Goal: Transaction & Acquisition: Purchase product/service

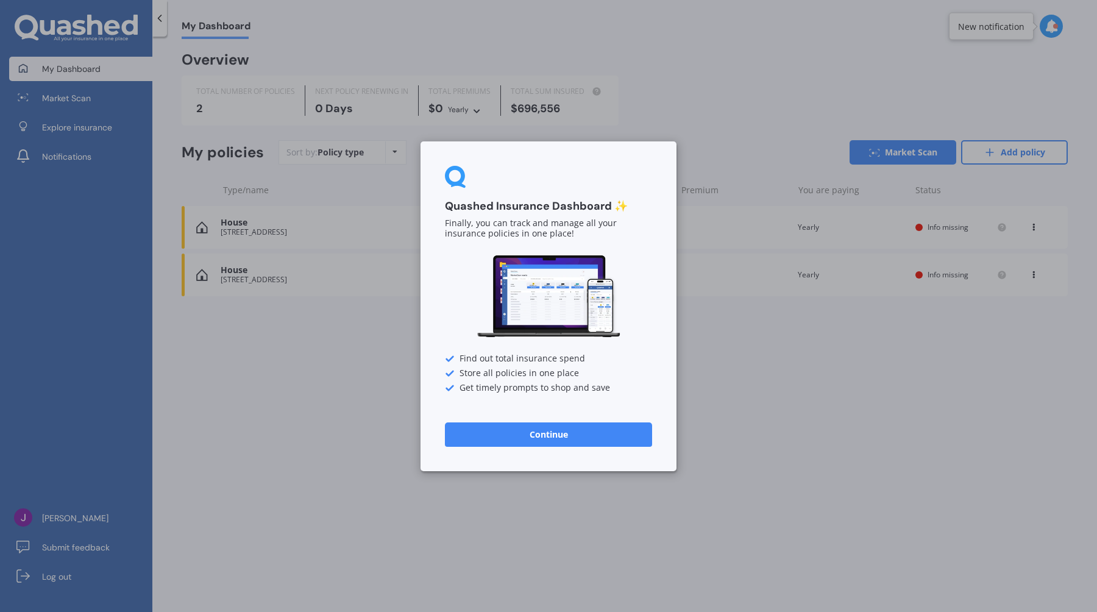
click at [509, 452] on div "Quashed Insurance Dashboard ✨ Finally, you can track and manage all your insura…" at bounding box center [549, 306] width 256 height 330
click at [535, 429] on button "Continue" at bounding box center [548, 434] width 207 height 24
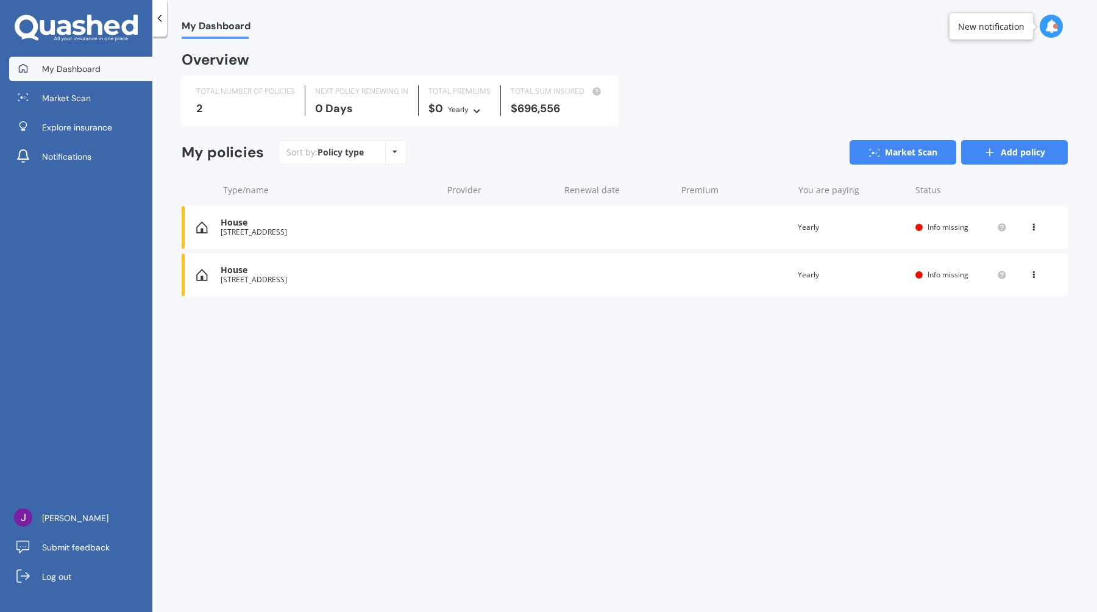
click at [995, 156] on icon at bounding box center [990, 152] width 12 height 12
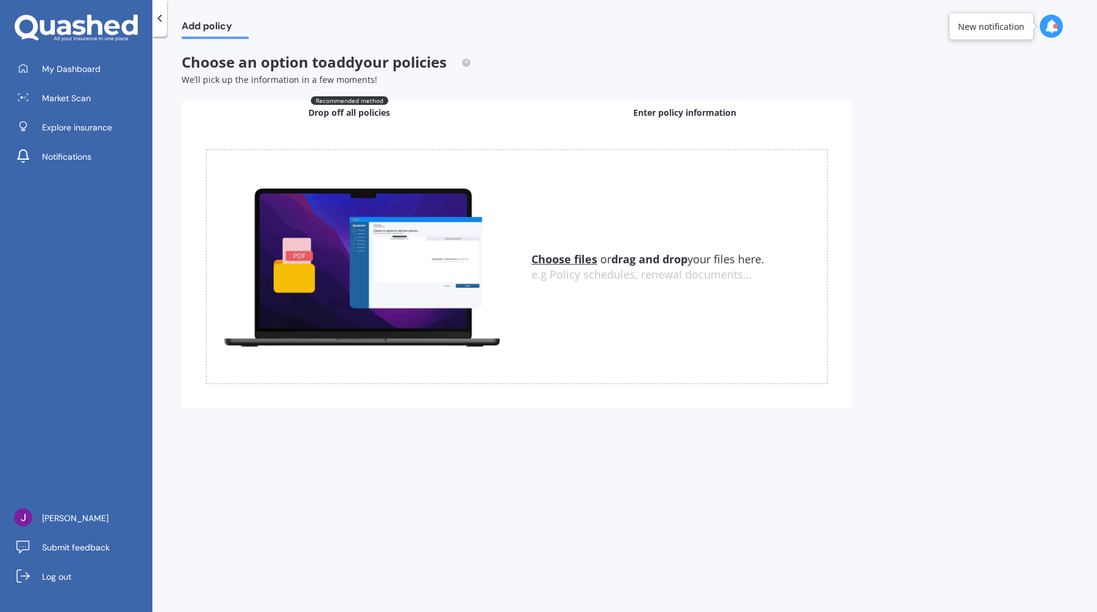
click at [602, 113] on div "Enter policy information" at bounding box center [684, 113] width 335 height 24
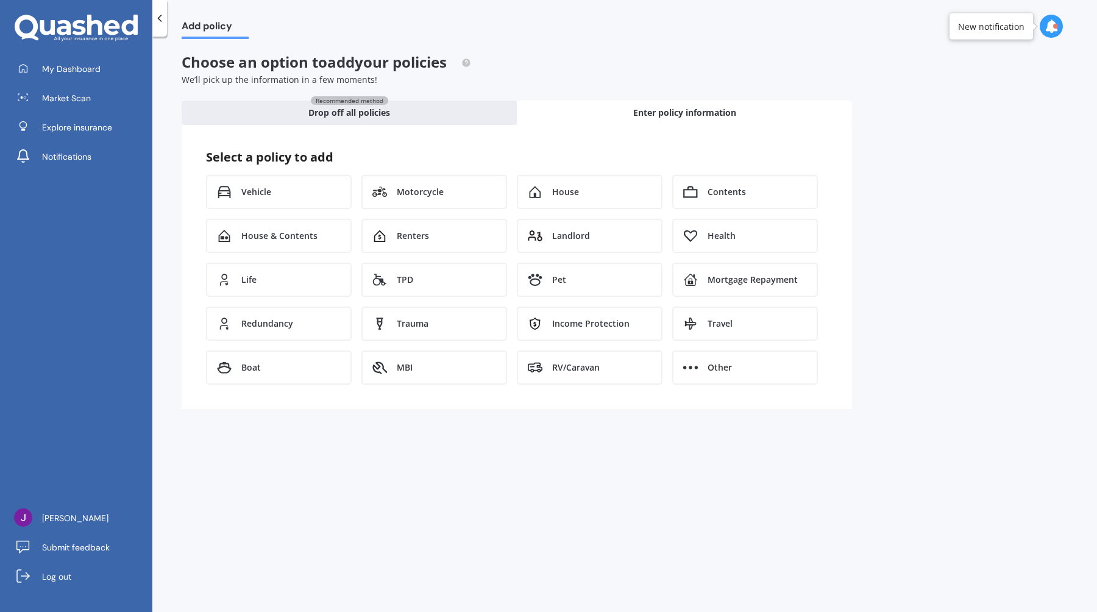
click at [158, 23] on icon at bounding box center [160, 18] width 12 height 12
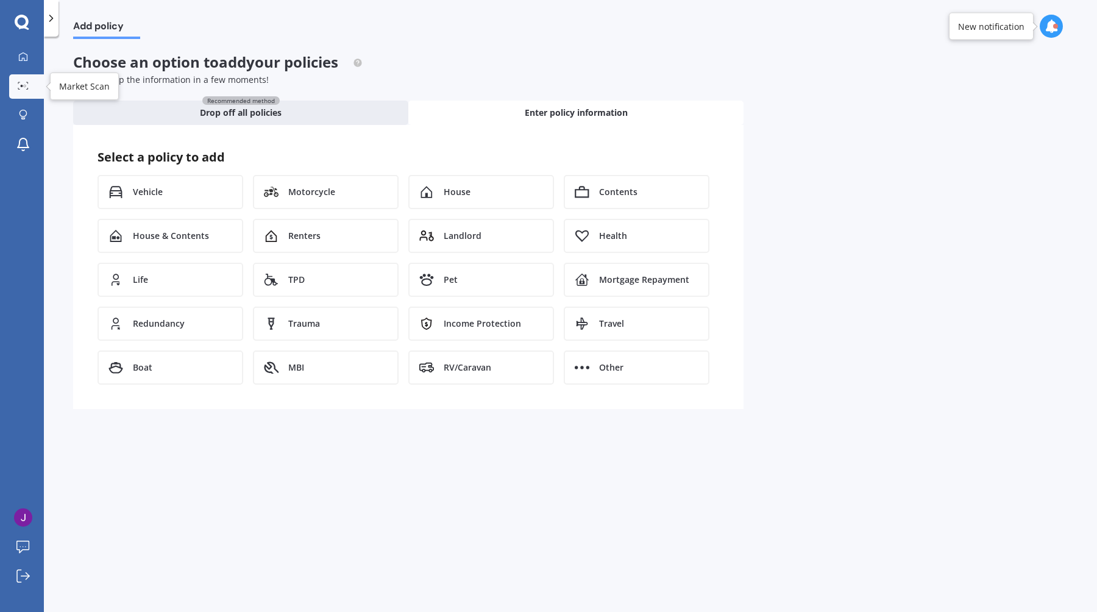
click at [28, 87] on icon at bounding box center [23, 86] width 11 height 8
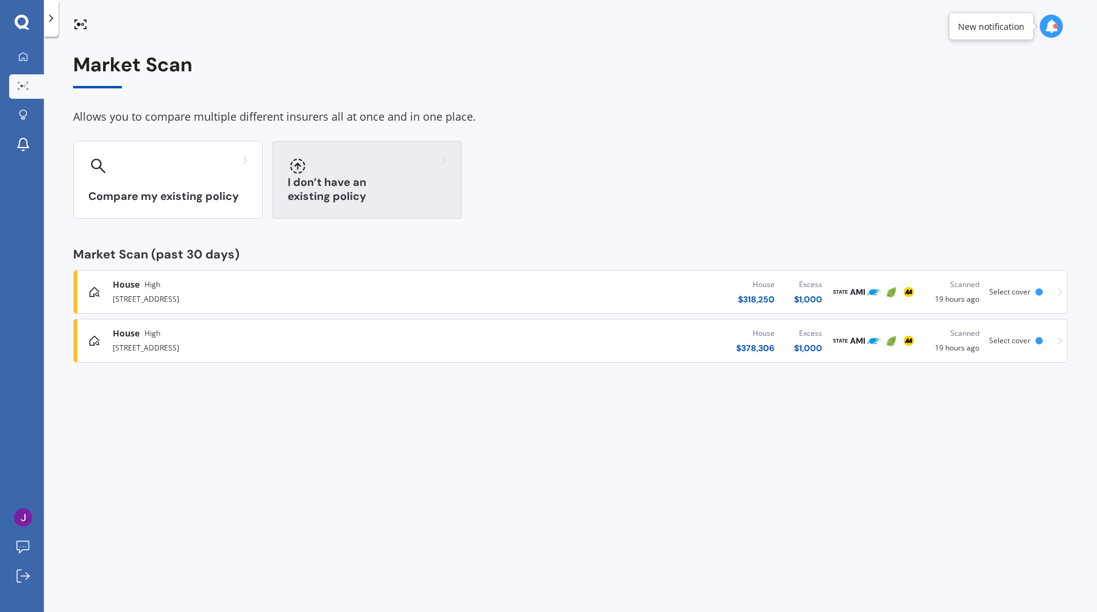
click at [321, 182] on div "I don’t have an existing policy" at bounding box center [367, 180] width 190 height 78
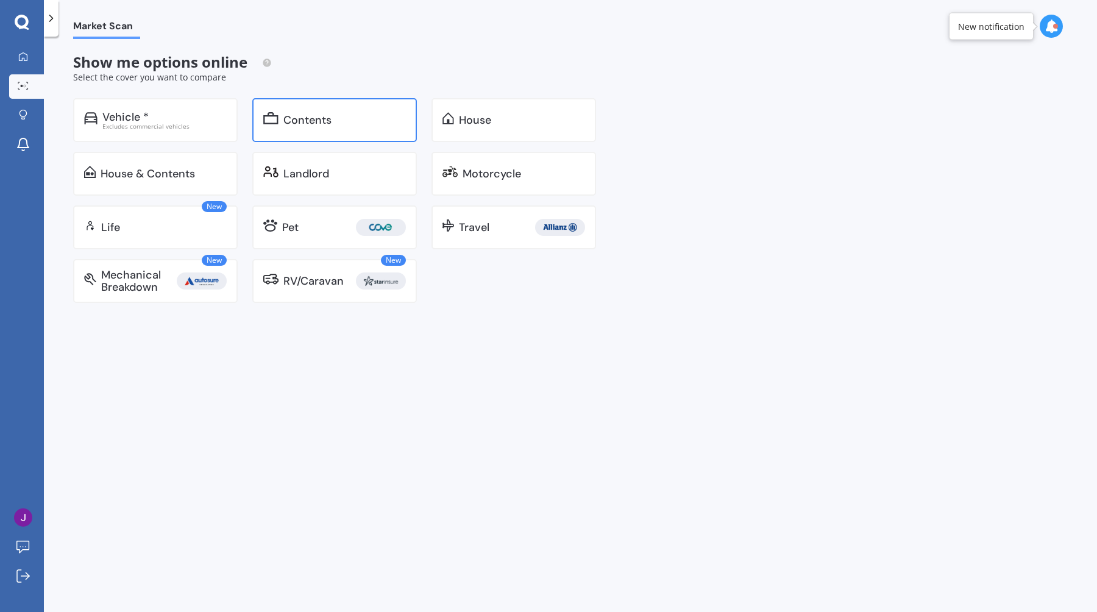
click at [302, 123] on div "Contents" at bounding box center [307, 120] width 48 height 12
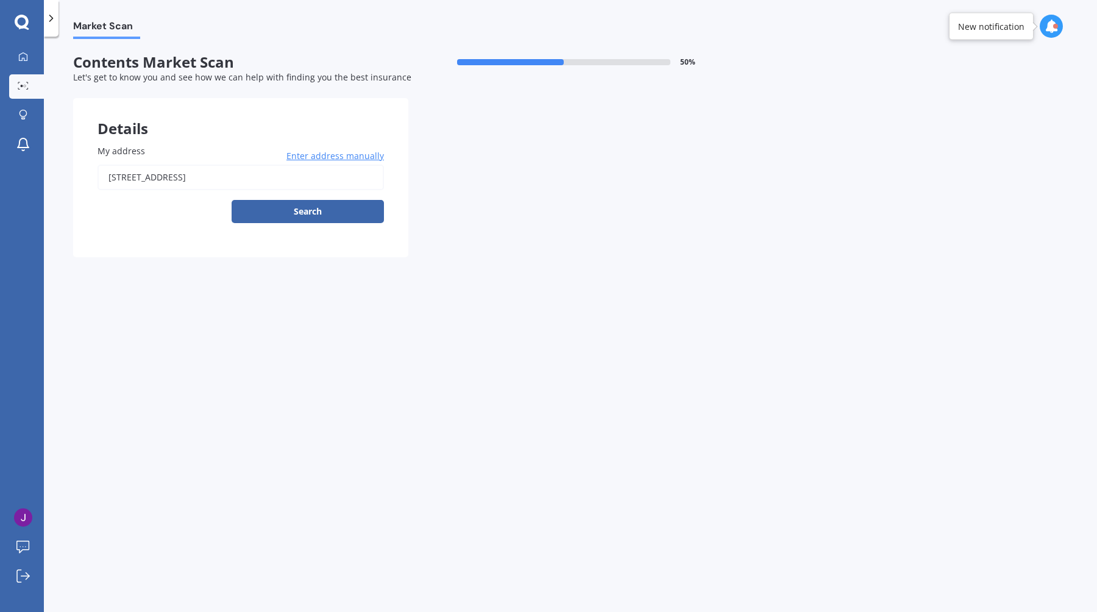
click at [252, 185] on input "[STREET_ADDRESS]" at bounding box center [241, 178] width 286 height 26
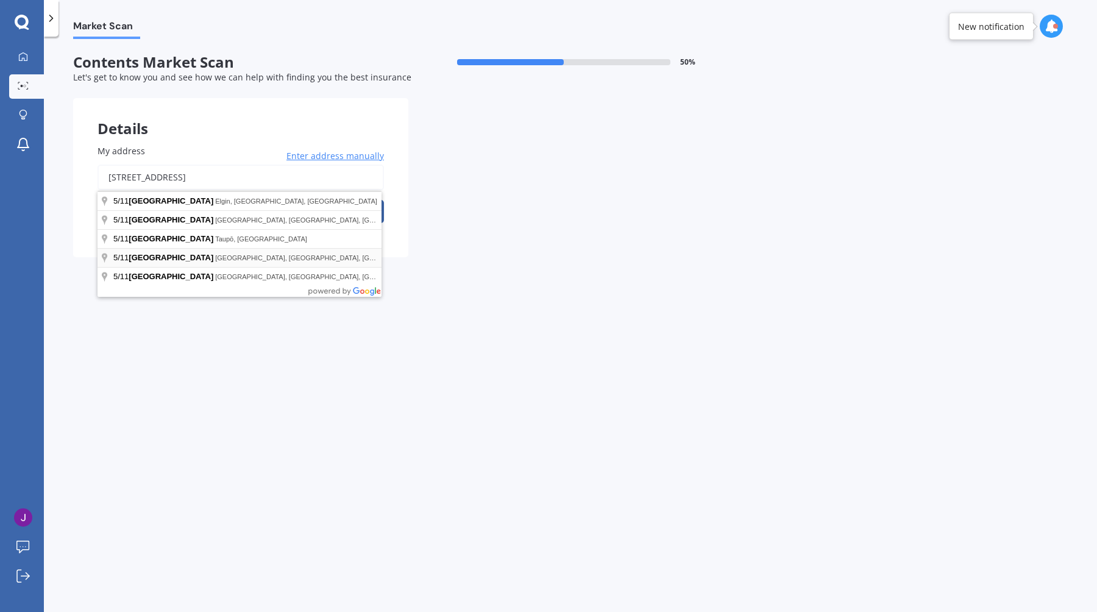
type input "[STREET_ADDRESS]"
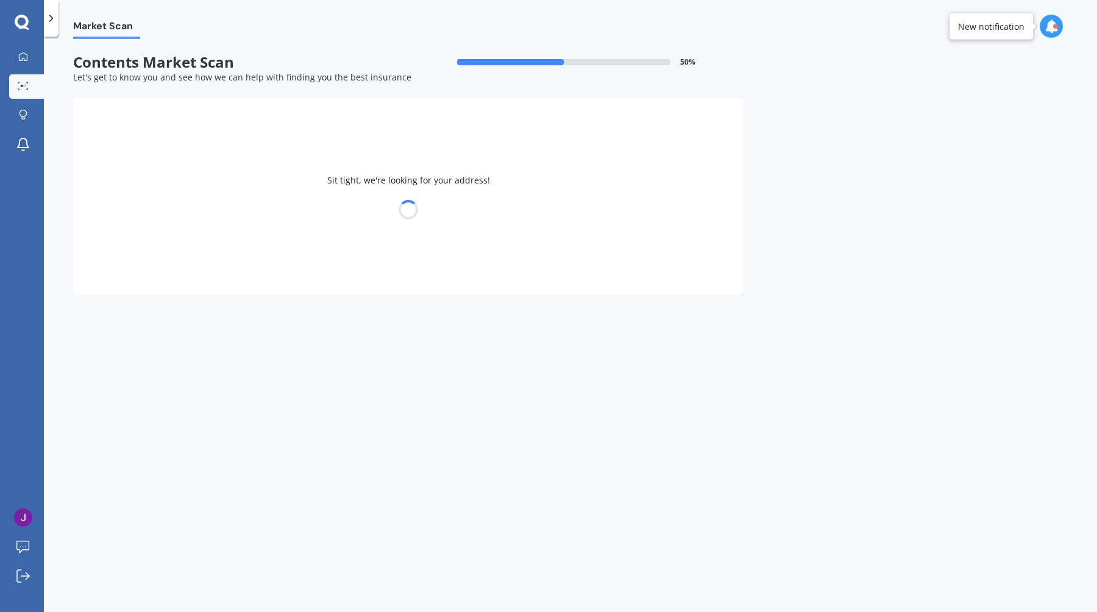
select select "17"
select select "10"
select select "1994"
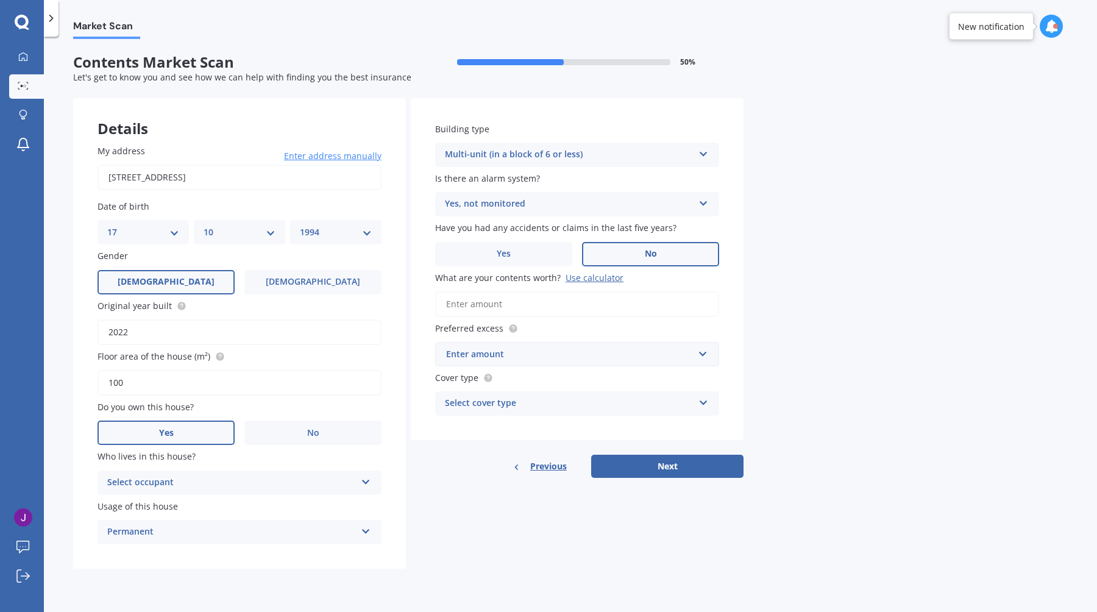
click at [311, 484] on div "Select occupant" at bounding box center [231, 482] width 249 height 15
click at [276, 506] on div "Owner" at bounding box center [239, 507] width 283 height 22
click at [269, 482] on div "Owner" at bounding box center [231, 482] width 249 height 15
click at [445, 539] on div "Details My address [STREET_ADDRESS] Enter address manually Search Date of birth…" at bounding box center [408, 333] width 671 height 471
click at [546, 307] on input "What are your contents worth? Use calculator" at bounding box center [577, 304] width 284 height 26
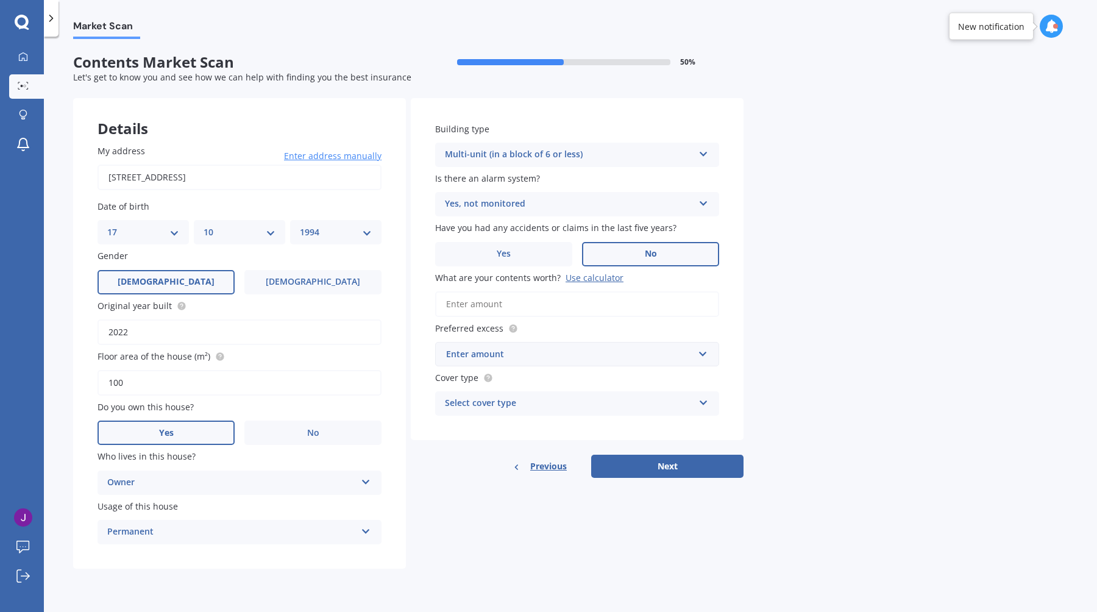
type input "$28,000"
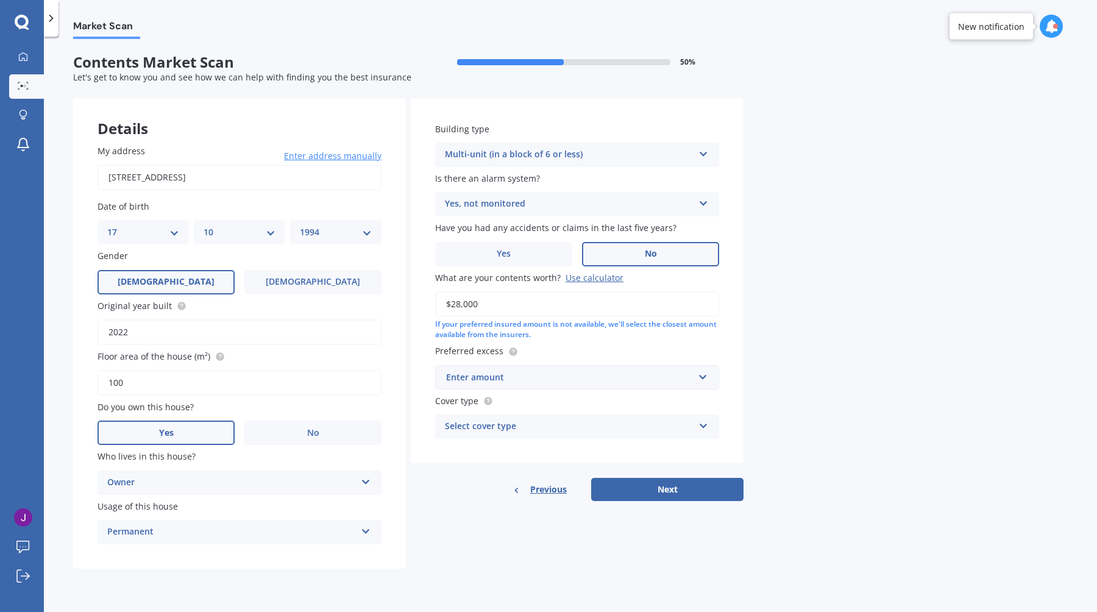
click at [582, 349] on label "Preferred excess" at bounding box center [574, 350] width 279 height 13
click at [558, 383] on div "Enter amount" at bounding box center [569, 377] width 247 height 13
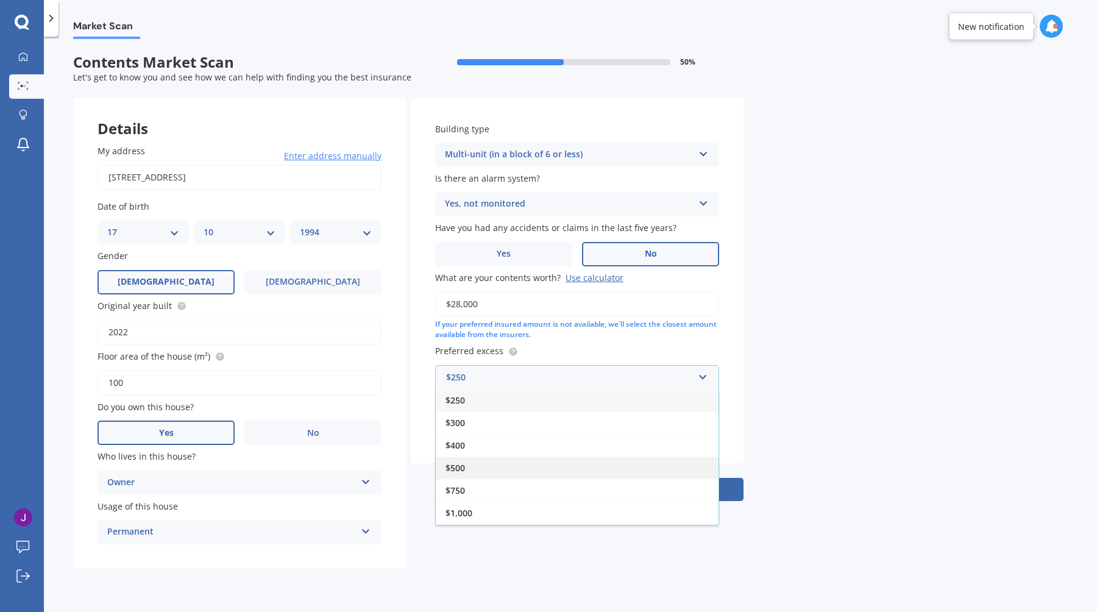
click at [530, 464] on div "$500" at bounding box center [577, 468] width 283 height 23
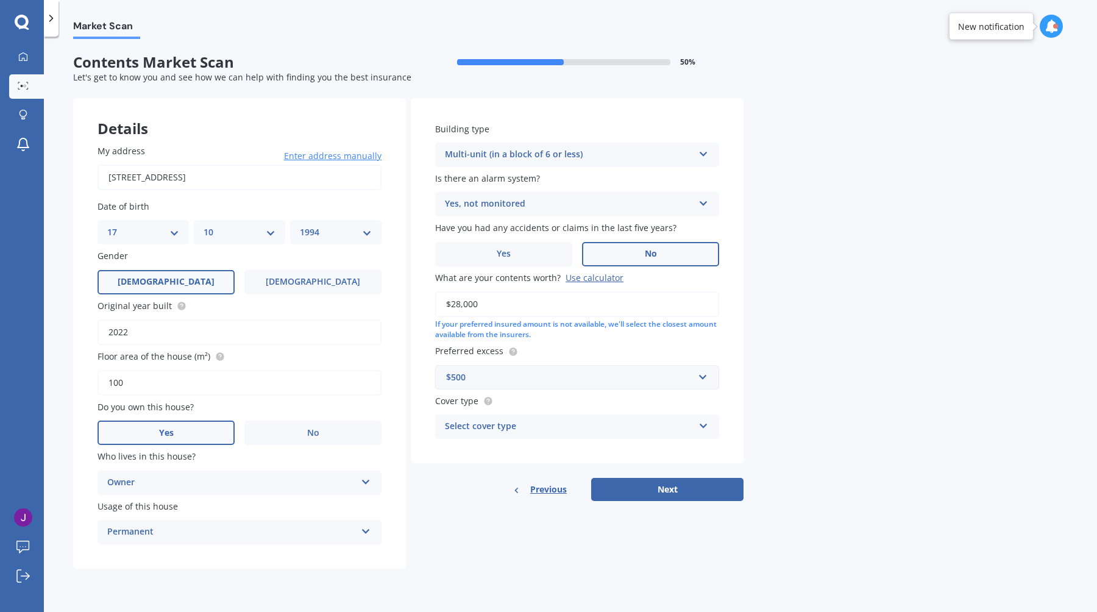
click at [540, 433] on div "Select cover type" at bounding box center [569, 426] width 249 height 15
click at [538, 459] on div "High" at bounding box center [577, 450] width 283 height 22
click at [624, 489] on button "Next" at bounding box center [667, 489] width 152 height 23
select select "17"
select select "10"
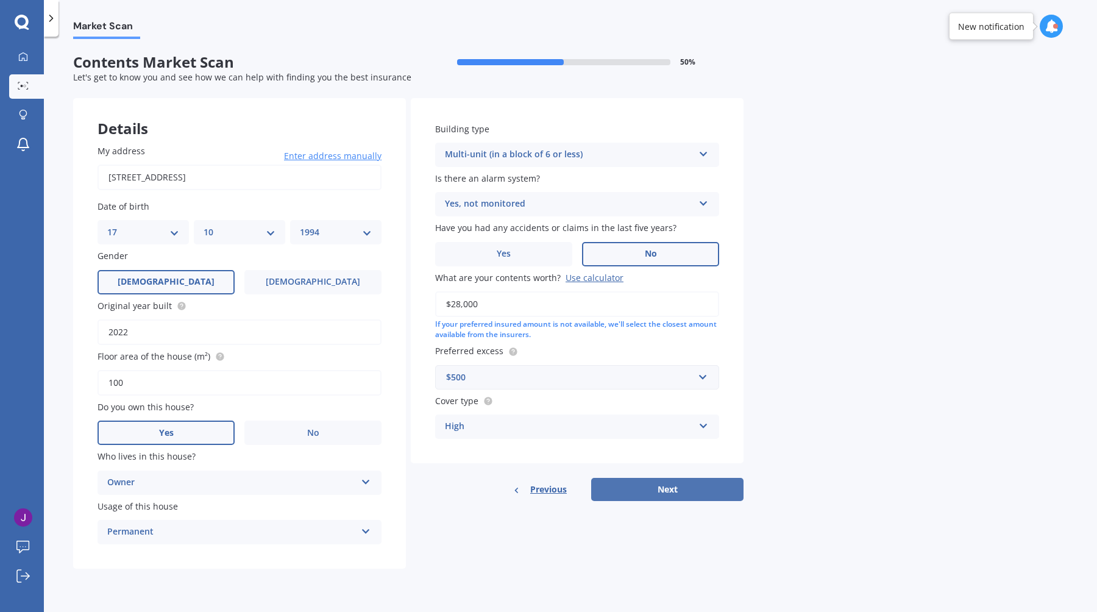
select select "1994"
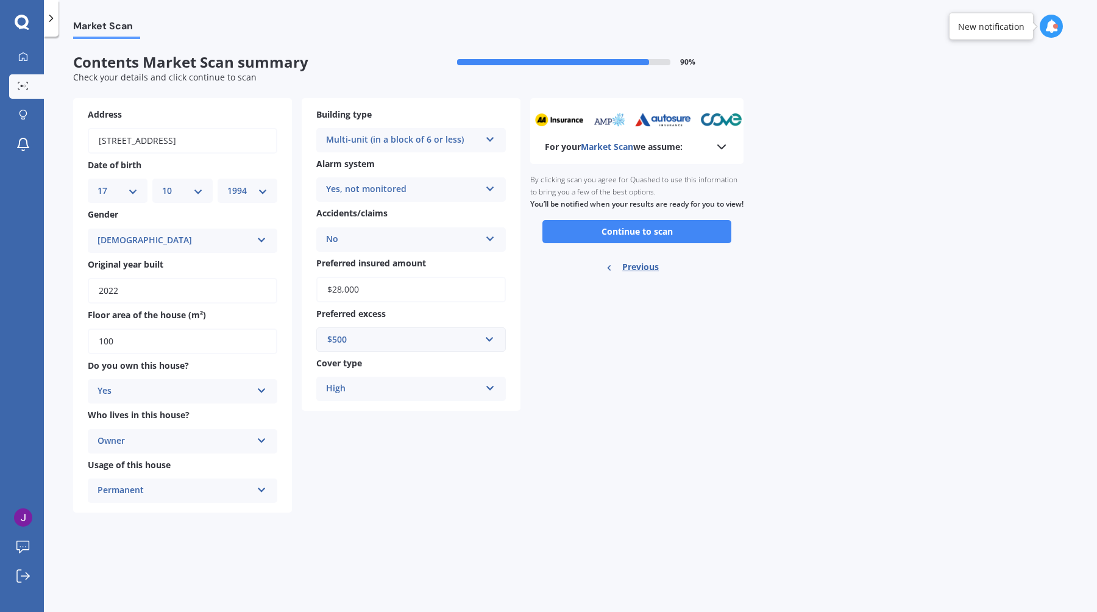
click at [174, 443] on div "Owner" at bounding box center [175, 441] width 154 height 15
click at [683, 243] on button "Continue to scan" at bounding box center [637, 231] width 189 height 23
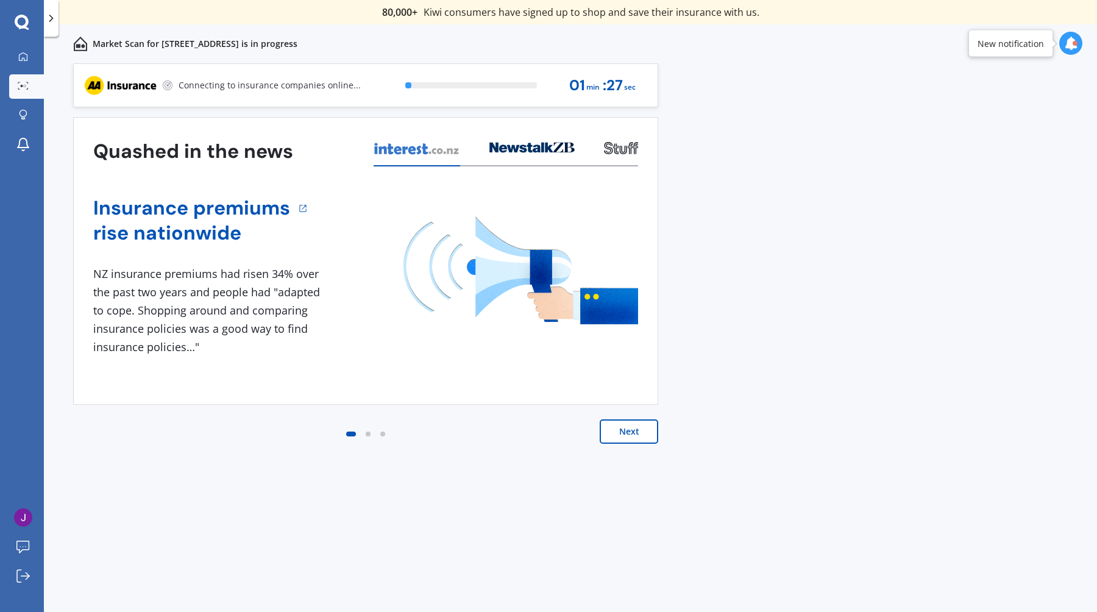
click at [642, 444] on div "Next" at bounding box center [365, 443] width 585 height 49
click at [646, 434] on button "Next" at bounding box center [629, 431] width 59 height 24
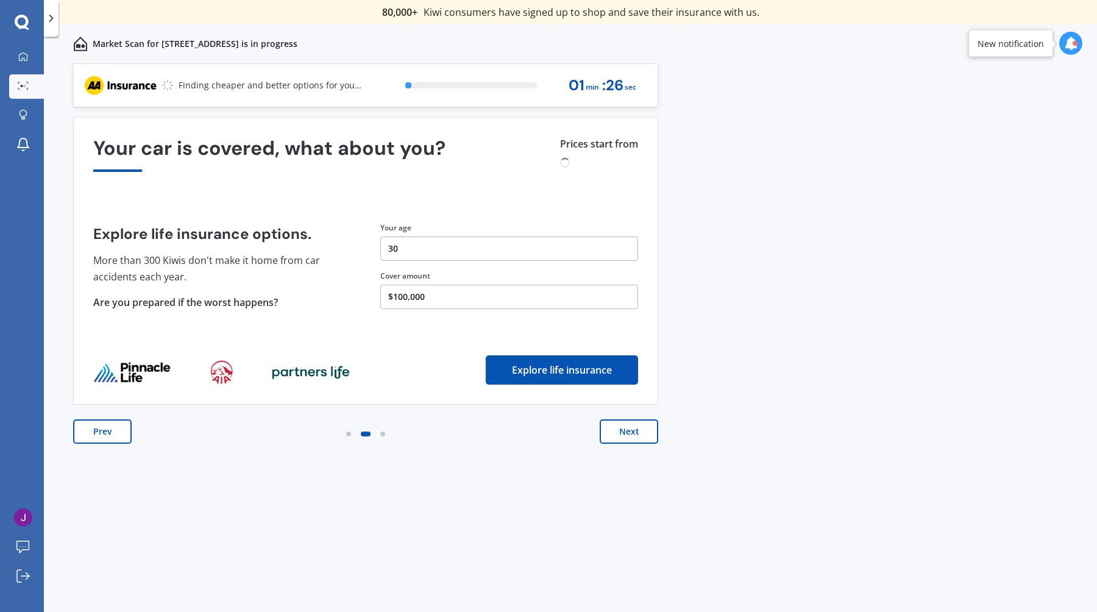
click at [646, 434] on button "Next" at bounding box center [629, 431] width 59 height 24
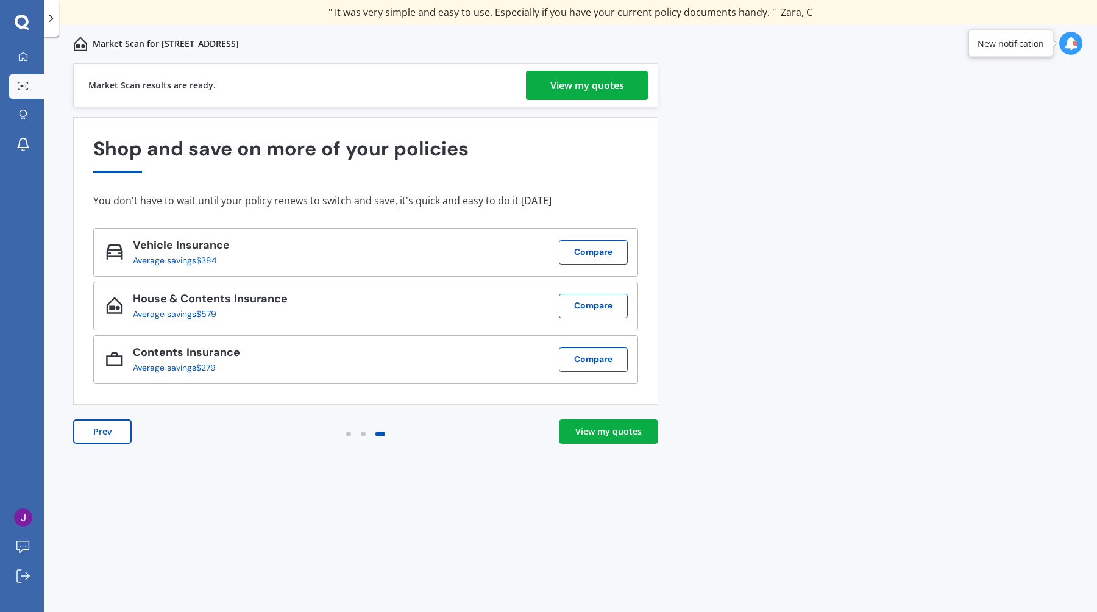
click at [595, 448] on div "Prev View my quotes" at bounding box center [365, 443] width 585 height 49
click at [598, 435] on div "View my quotes" at bounding box center [608, 431] width 66 height 12
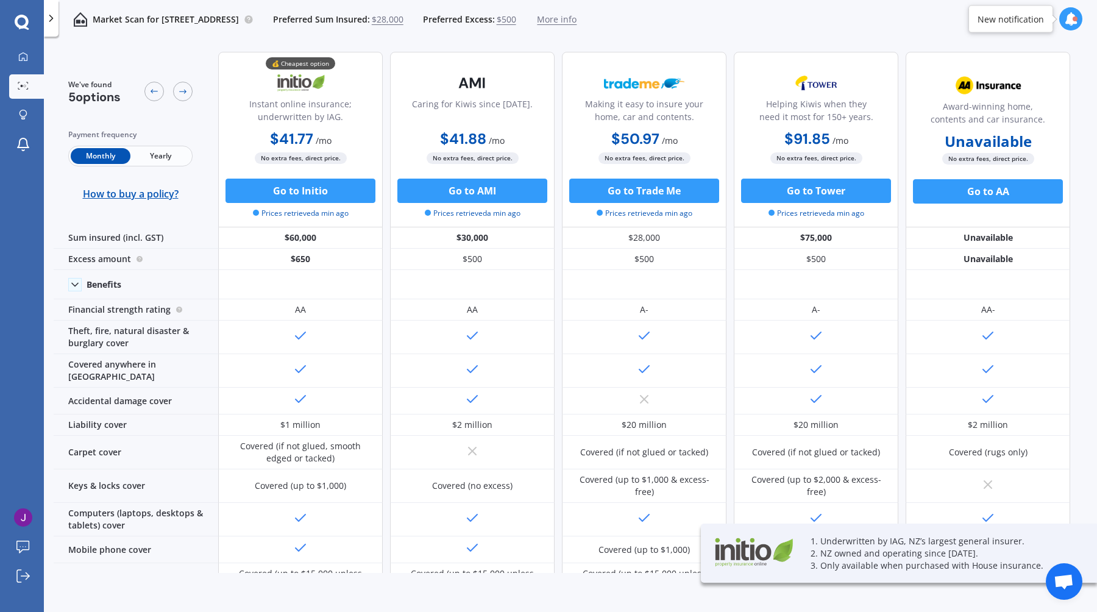
click at [297, 138] on b "$41.77" at bounding box center [291, 138] width 43 height 19
click at [285, 155] on b "$460.80" at bounding box center [293, 158] width 61 height 19
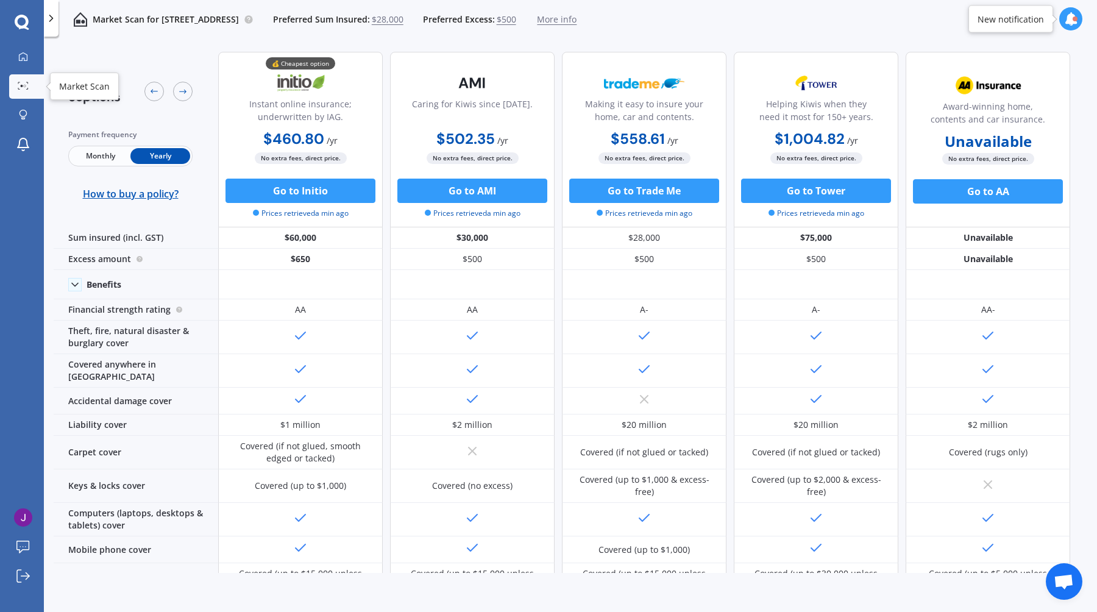
click at [26, 90] on div at bounding box center [23, 86] width 18 height 9
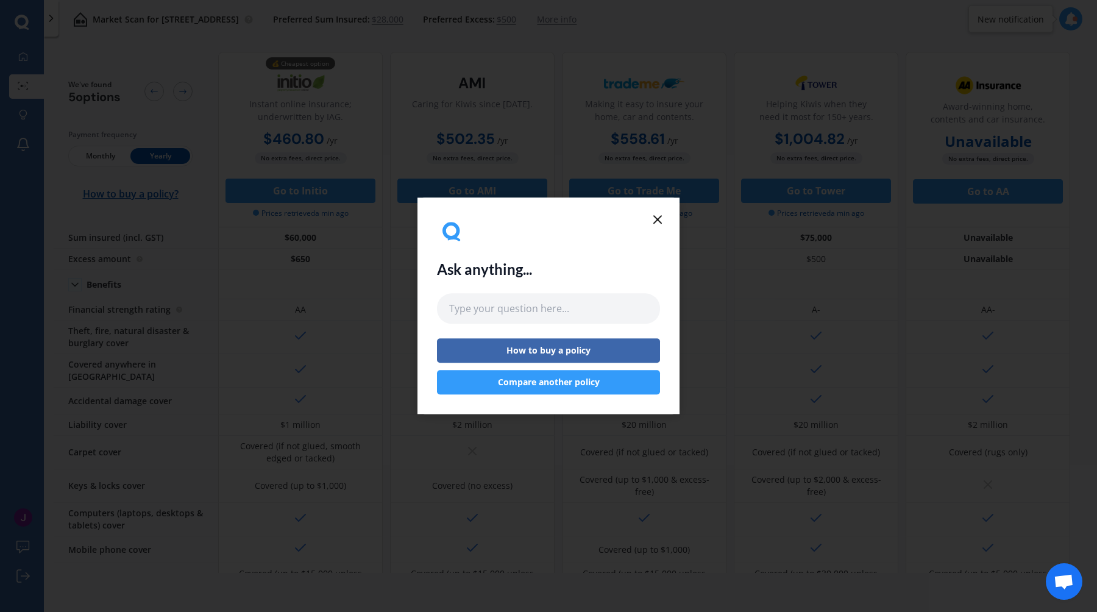
click at [657, 220] on line at bounding box center [657, 219] width 7 height 7
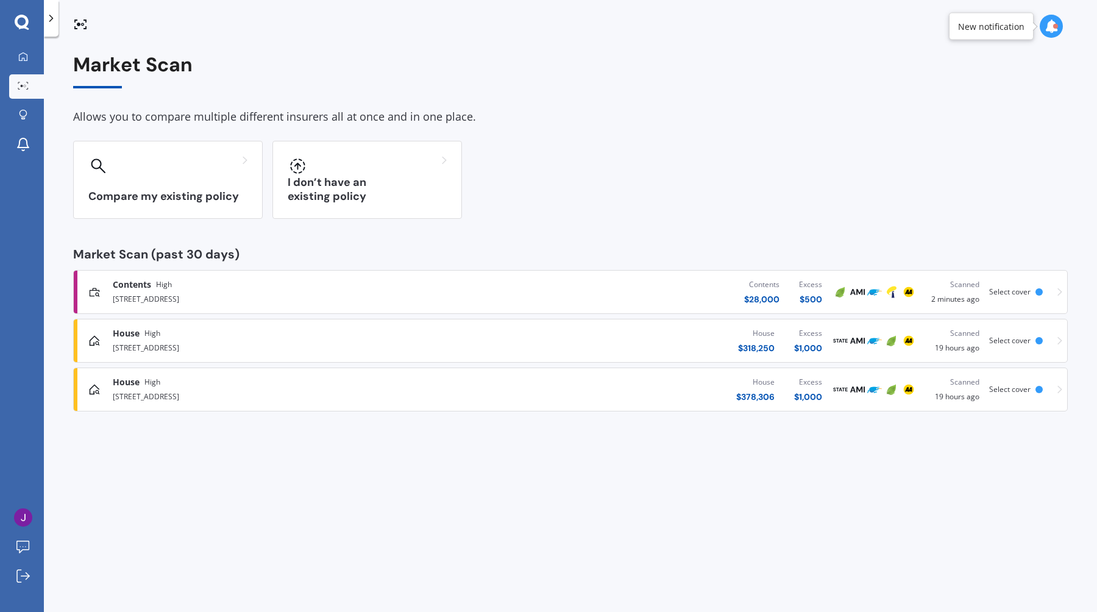
click at [55, 21] on icon at bounding box center [51, 18] width 12 height 12
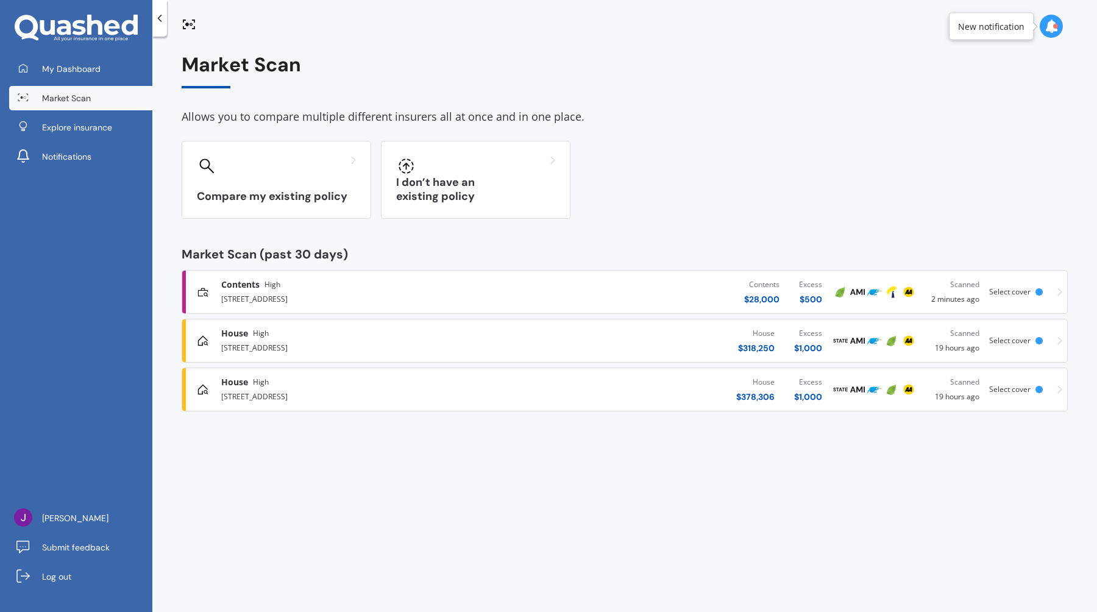
click at [562, 227] on div "Market Scan Allows you to compare multiple different insurers all at once and i…" at bounding box center [625, 233] width 886 height 358
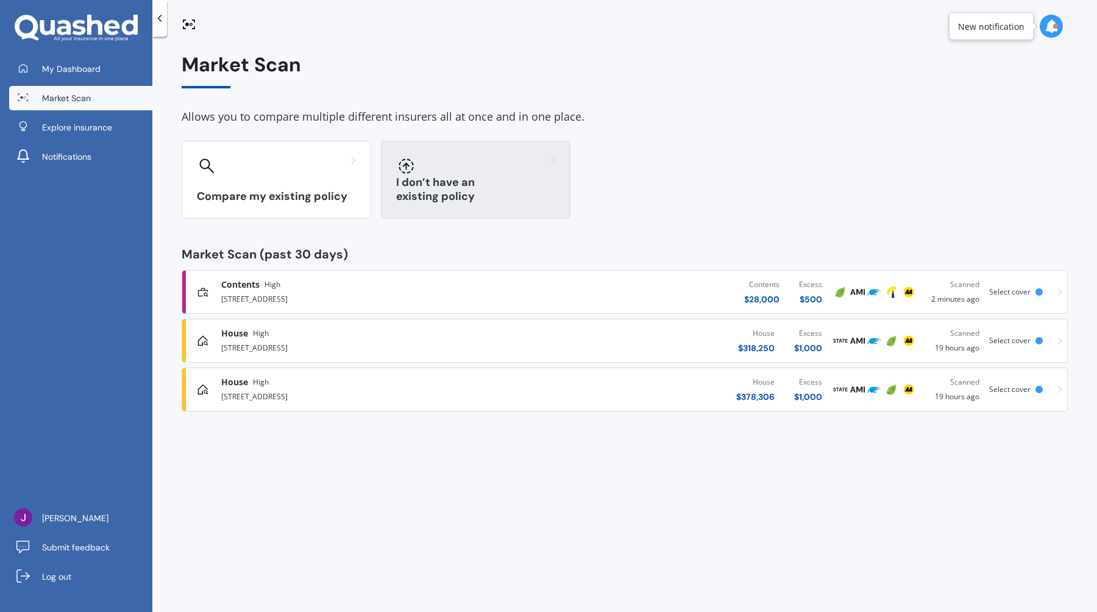
click at [446, 207] on div "I don’t have an existing policy" at bounding box center [476, 180] width 190 height 78
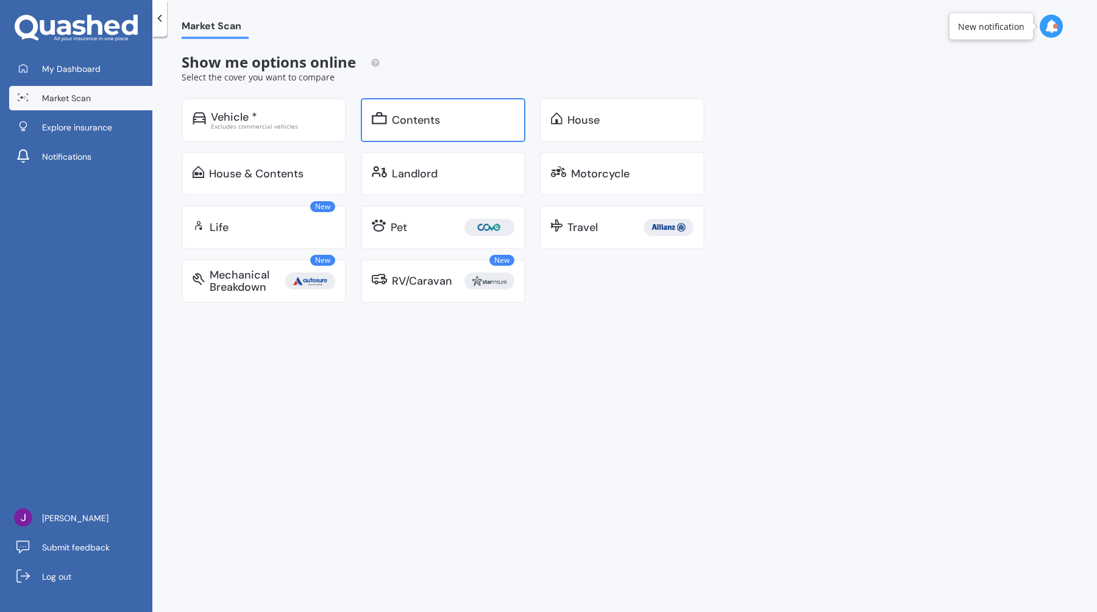
click at [436, 137] on div "Contents" at bounding box center [443, 120] width 165 height 44
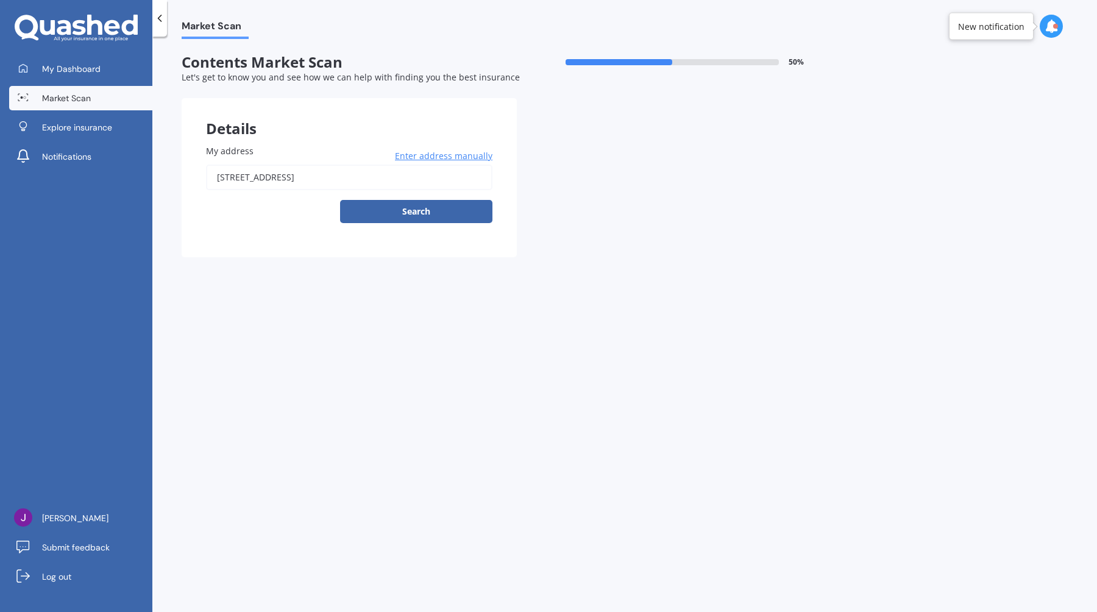
click at [255, 183] on input "[STREET_ADDRESS]" at bounding box center [349, 178] width 286 height 26
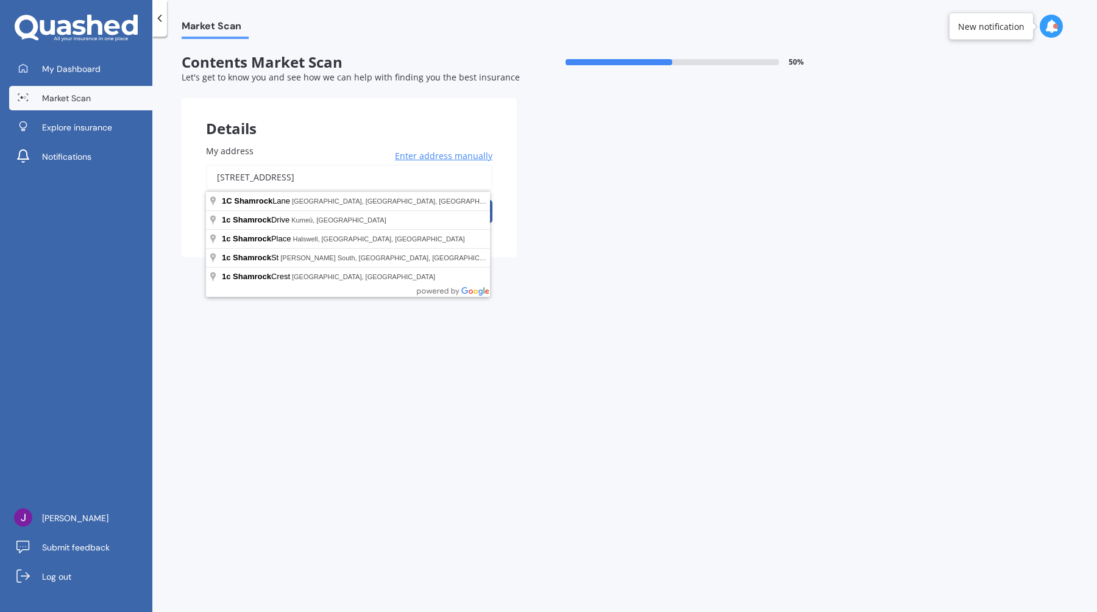
type input "[STREET_ADDRESS]"
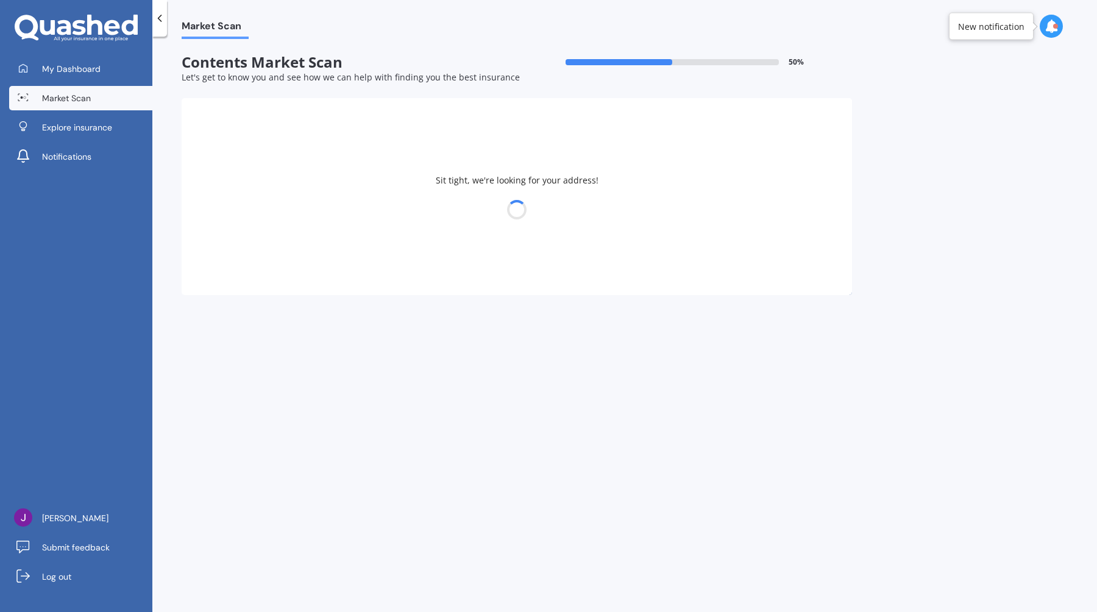
select select "17"
select select "10"
select select "1994"
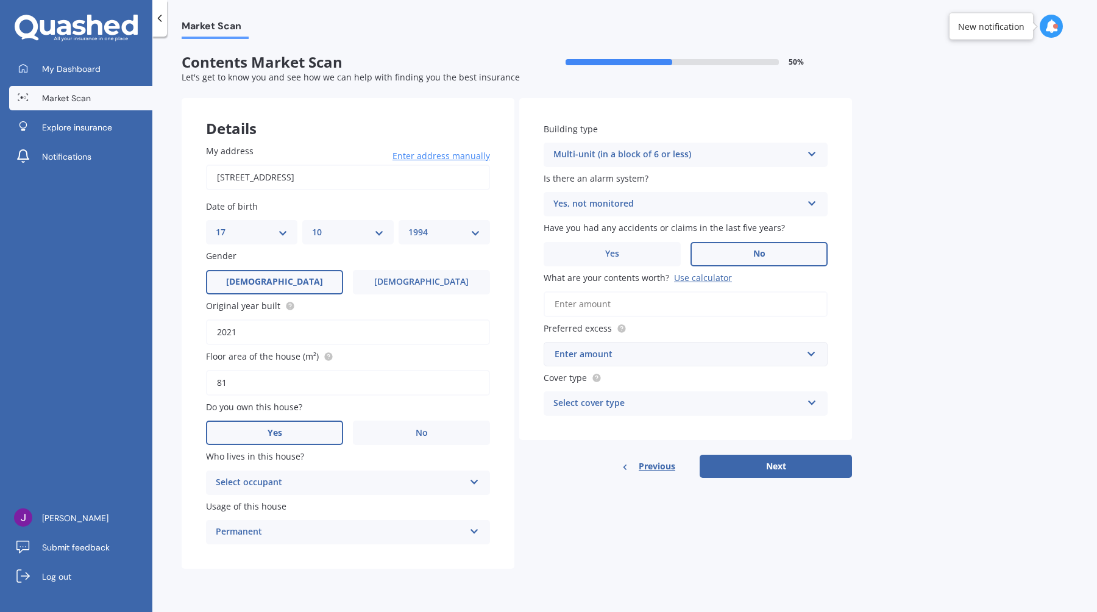
click at [426, 482] on div "Select occupant" at bounding box center [340, 482] width 249 height 15
click at [414, 505] on div "Owner" at bounding box center [348, 507] width 283 height 22
click at [662, 360] on div "Enter amount" at bounding box center [678, 353] width 247 height 13
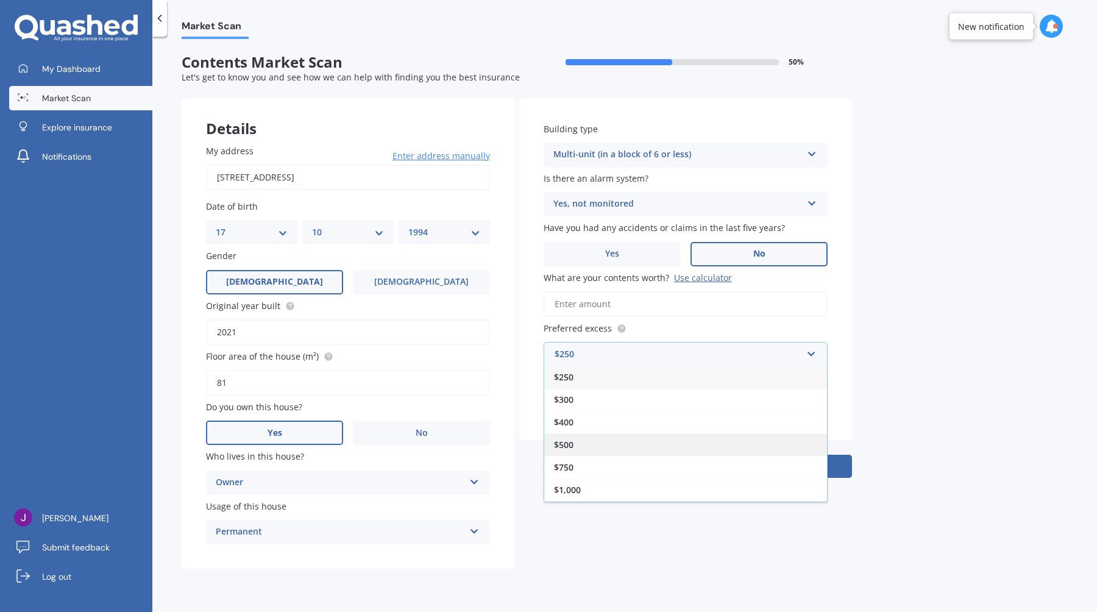
click at [605, 441] on div "$500" at bounding box center [685, 444] width 283 height 23
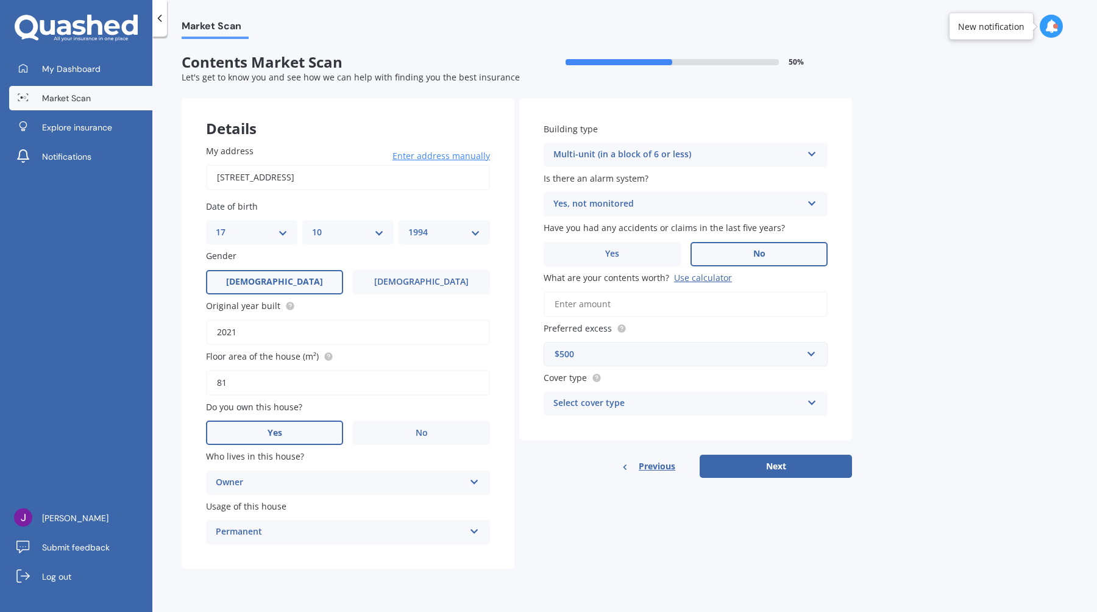
click at [625, 308] on input "What are your contents worth? Use calculator" at bounding box center [686, 304] width 284 height 26
type input "$28,000"
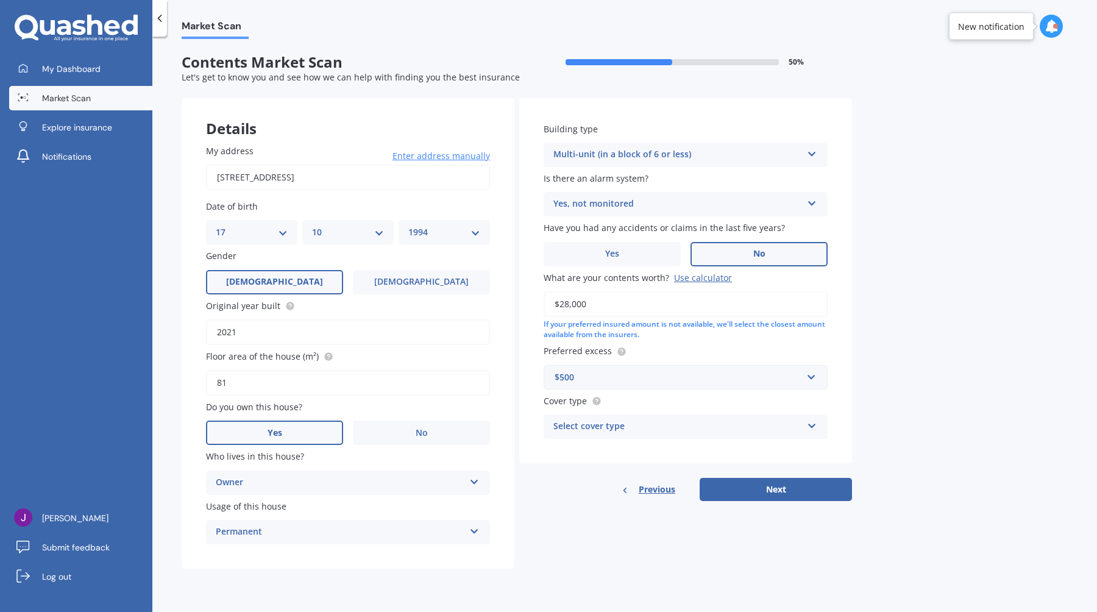
click at [617, 434] on div "Select cover type" at bounding box center [677, 426] width 249 height 15
click at [611, 453] on div "High" at bounding box center [685, 450] width 283 height 22
click at [776, 498] on button "Next" at bounding box center [776, 489] width 152 height 23
select select "17"
select select "10"
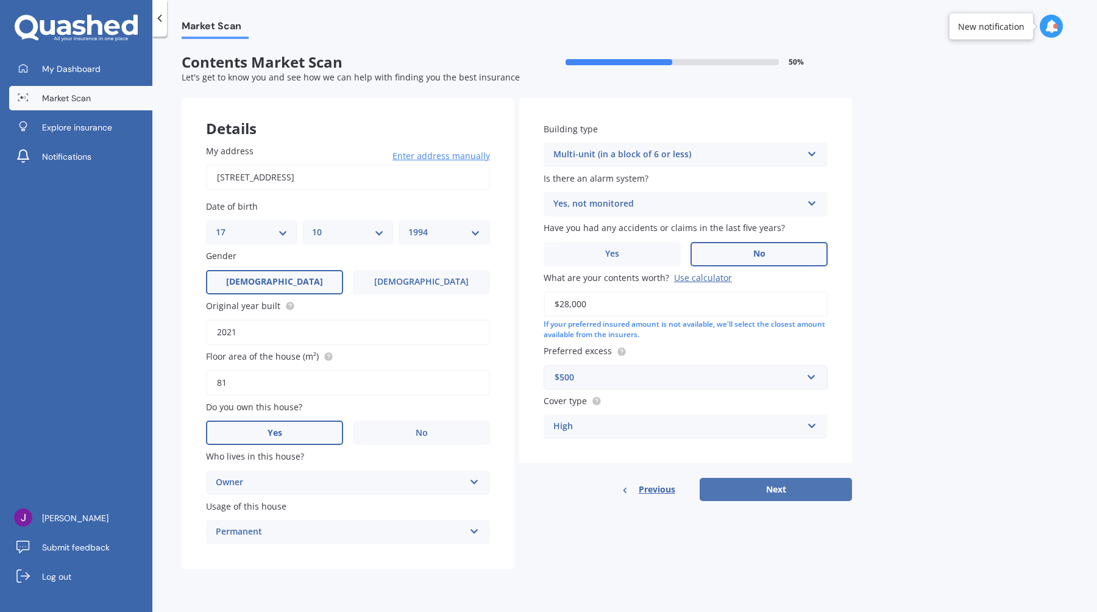
select select "1994"
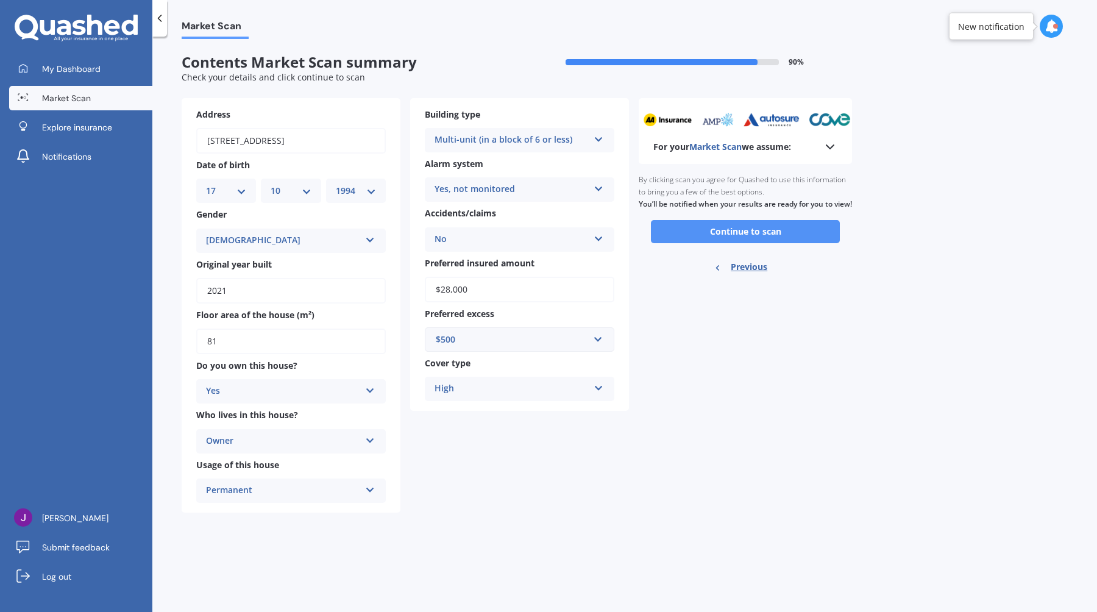
click at [725, 243] on button "Continue to scan" at bounding box center [745, 231] width 189 height 23
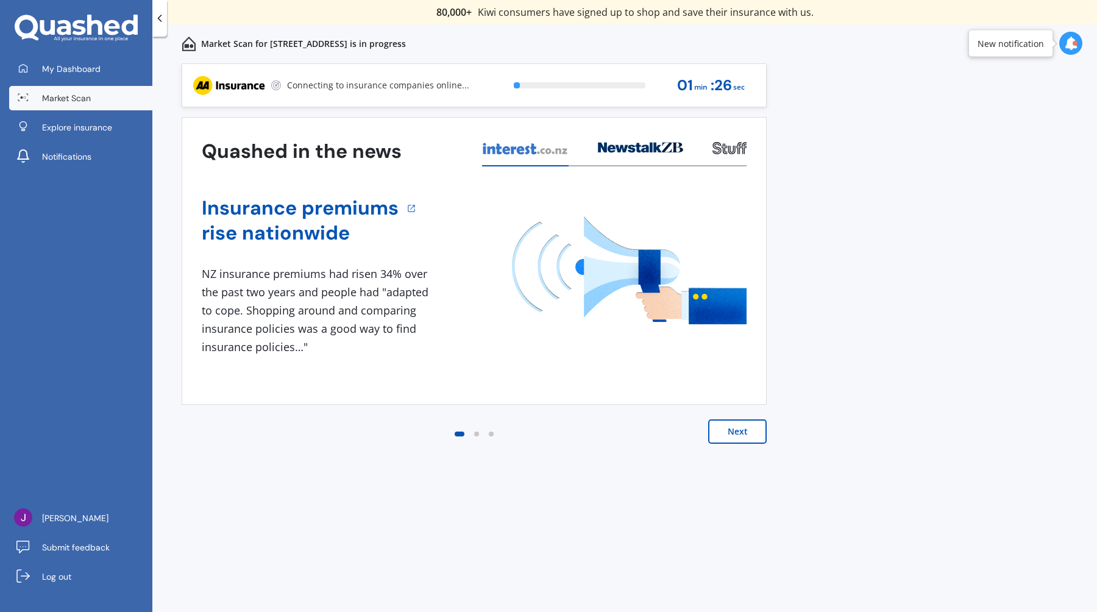
click at [735, 416] on div "Quashed in the news Insurance premiums rise nationwide 1 NZ insurance premiums …" at bounding box center [474, 292] width 585 height 351
click at [735, 427] on button "Next" at bounding box center [737, 431] width 59 height 24
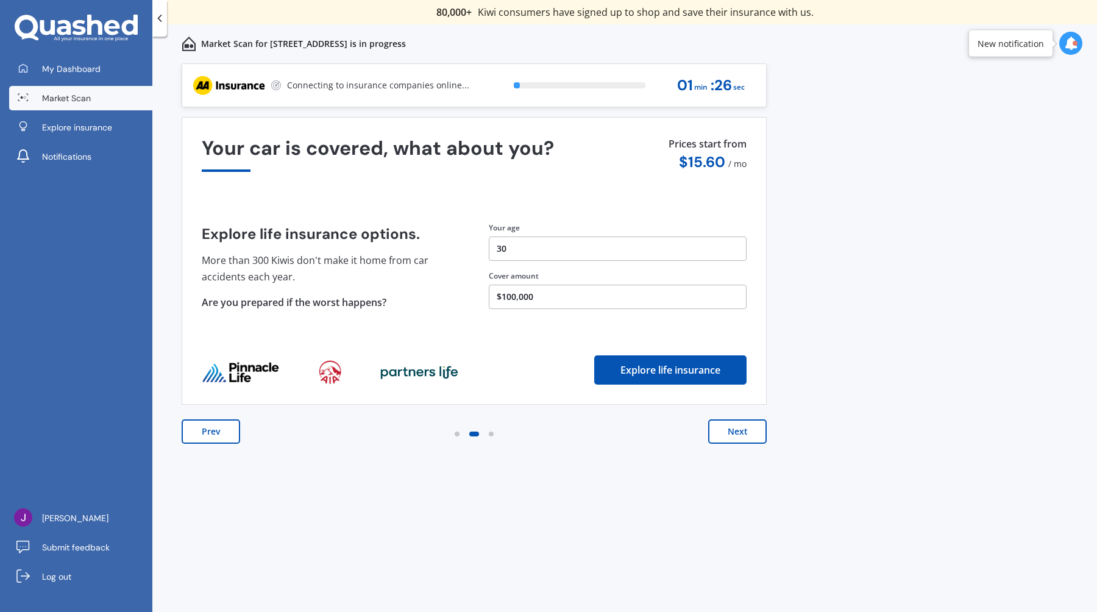
click at [735, 427] on button "Next" at bounding box center [737, 431] width 59 height 24
